Goal: Transaction & Acquisition: Purchase product/service

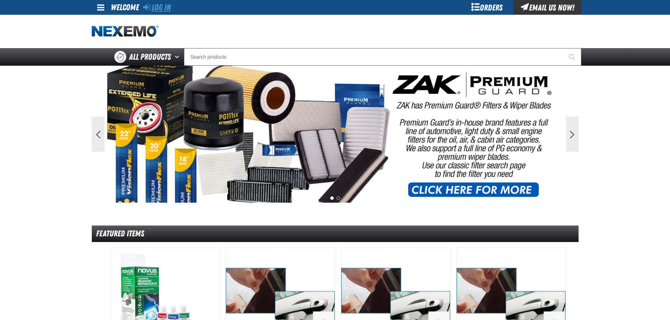
click at [161, 7] on link "Log In" at bounding box center [157, 7] width 28 height 10
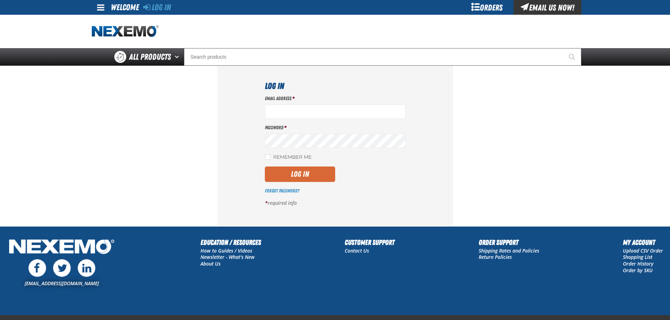
type input "[EMAIL_ADDRESS][DOMAIN_NAME]"
click at [311, 174] on button "Log In" at bounding box center [300, 174] width 70 height 15
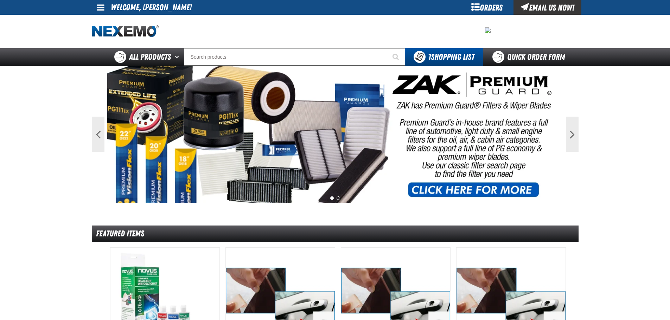
click at [479, 5] on div "Orders" at bounding box center [486, 7] width 53 height 15
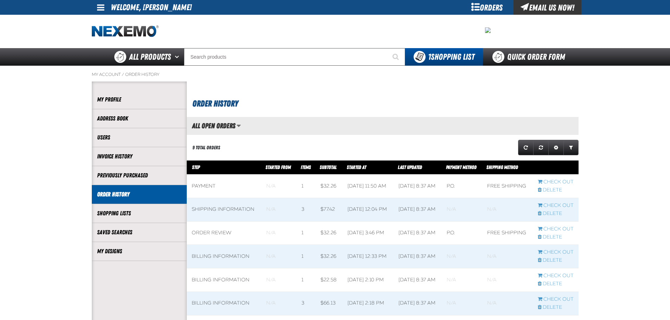
scroll to position [0, 0]
click at [110, 251] on link "My Designs" at bounding box center [139, 251] width 84 height 8
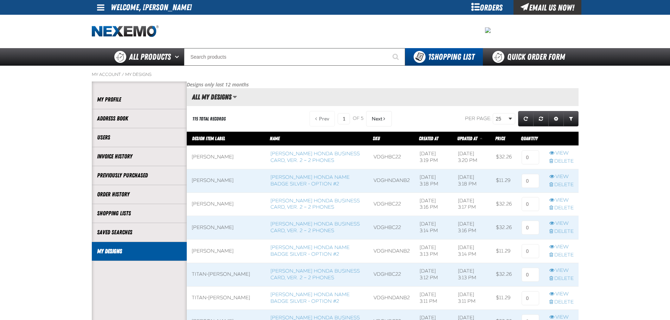
scroll to position [0, 0]
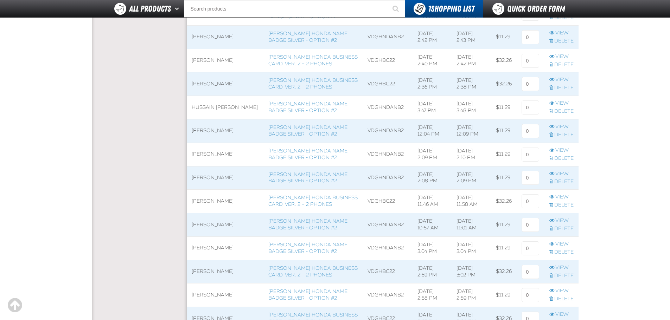
scroll to position [1757, 0]
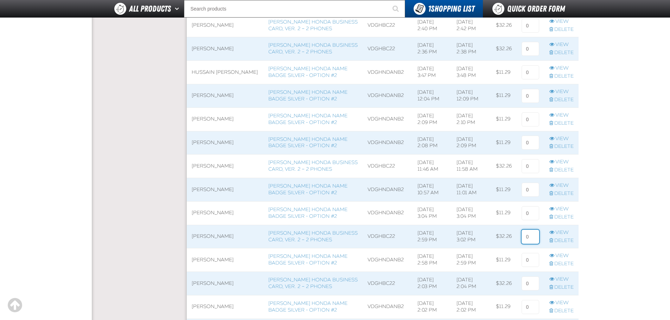
click at [534, 234] on input at bounding box center [530, 237] width 18 height 14
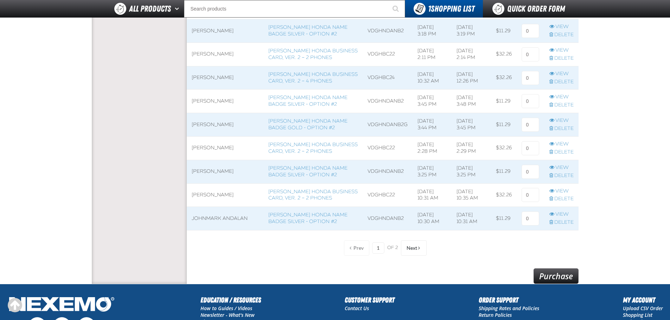
scroll to position [2320, 0]
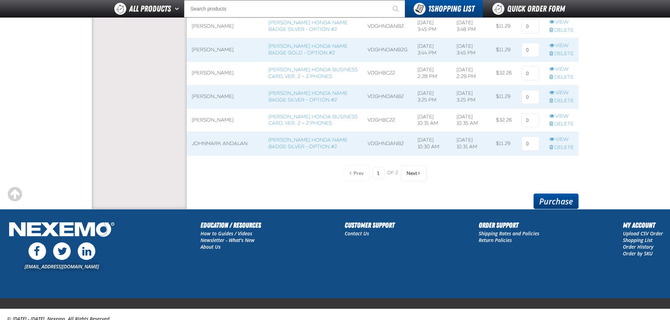
type input "1"
click at [566, 205] on link "Purchase" at bounding box center [555, 201] width 45 height 15
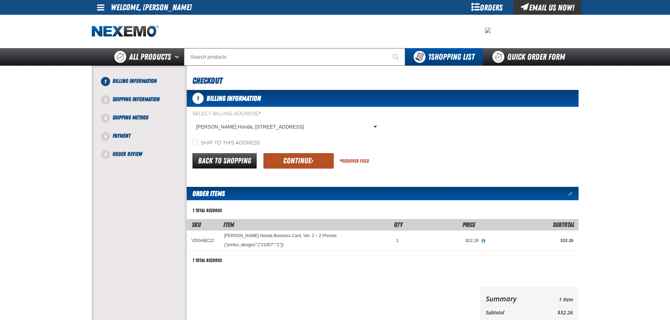
click at [287, 167] on button "Continue" at bounding box center [298, 160] width 70 height 15
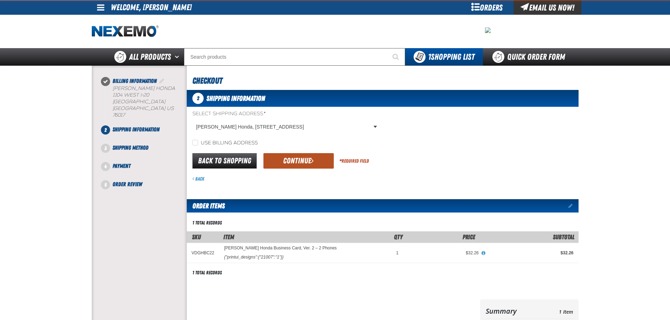
click at [297, 166] on button "Continue" at bounding box center [298, 160] width 70 height 15
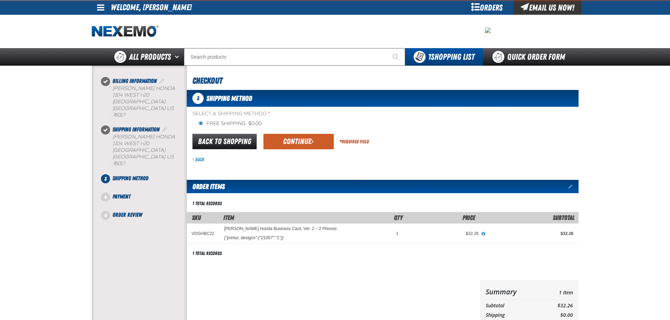
click at [296, 146] on button "Continue" at bounding box center [298, 141] width 70 height 15
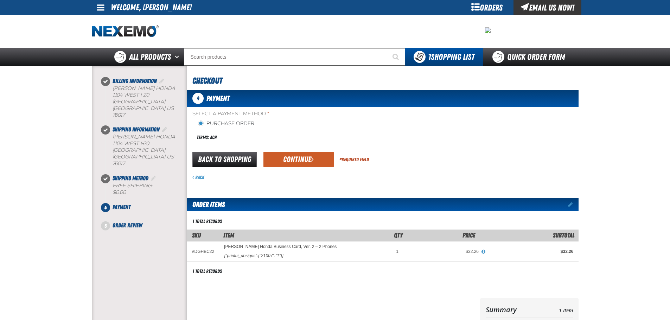
click at [306, 166] on button "Continue" at bounding box center [298, 159] width 70 height 15
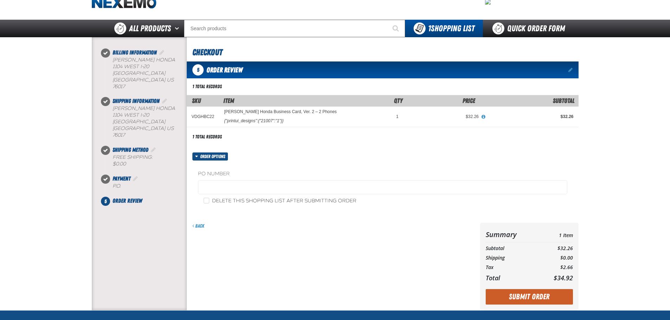
scroll to position [105, 0]
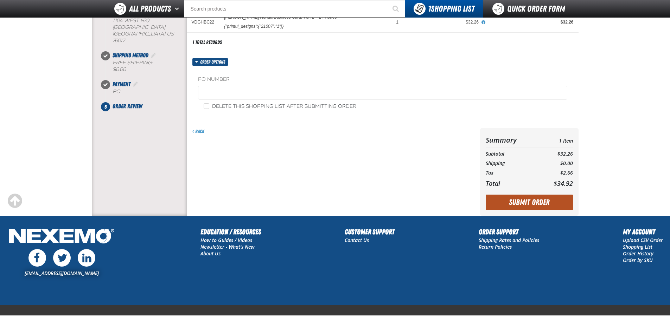
click at [525, 207] on button "Submit Order" at bounding box center [528, 202] width 87 height 15
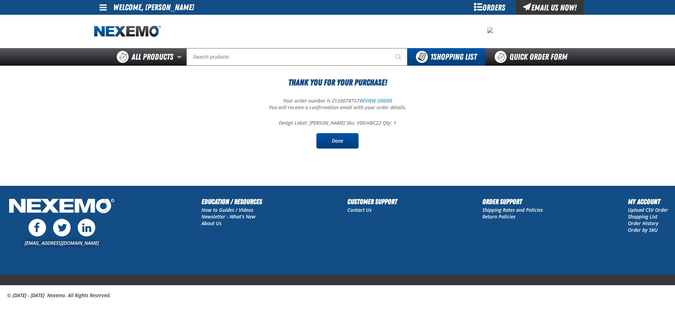
click at [333, 140] on link "Done" at bounding box center [337, 140] width 42 height 15
